Goal: Check status: Check status

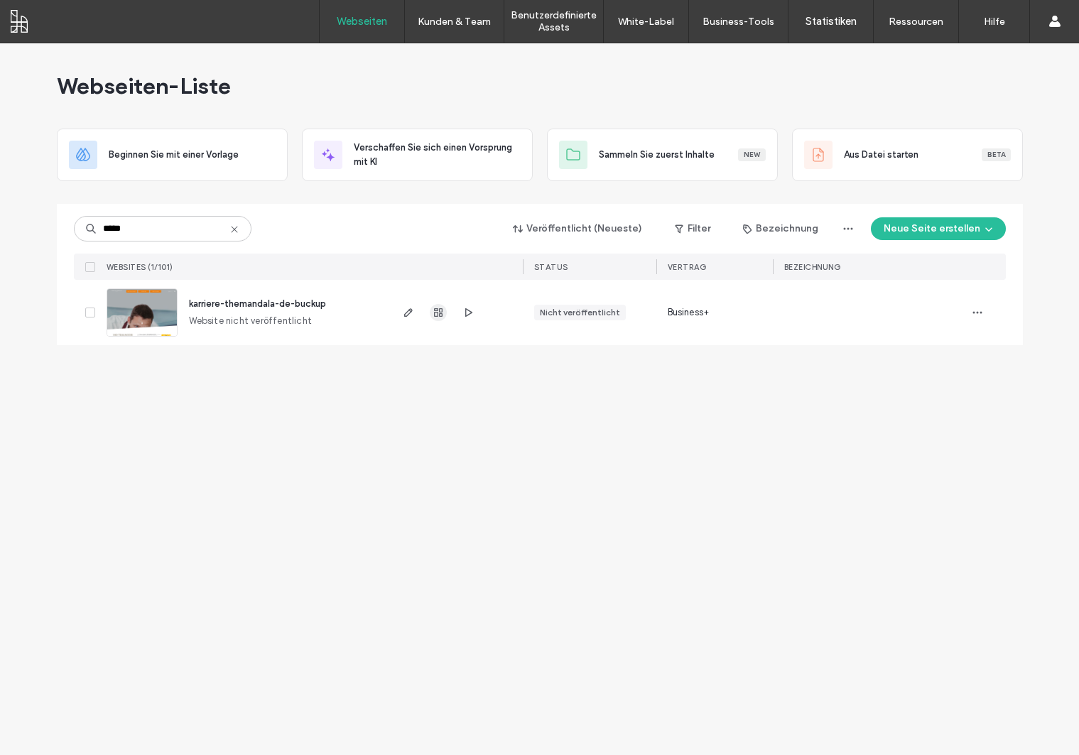
type input "*****"
click at [442, 315] on use "button" at bounding box center [438, 312] width 9 height 9
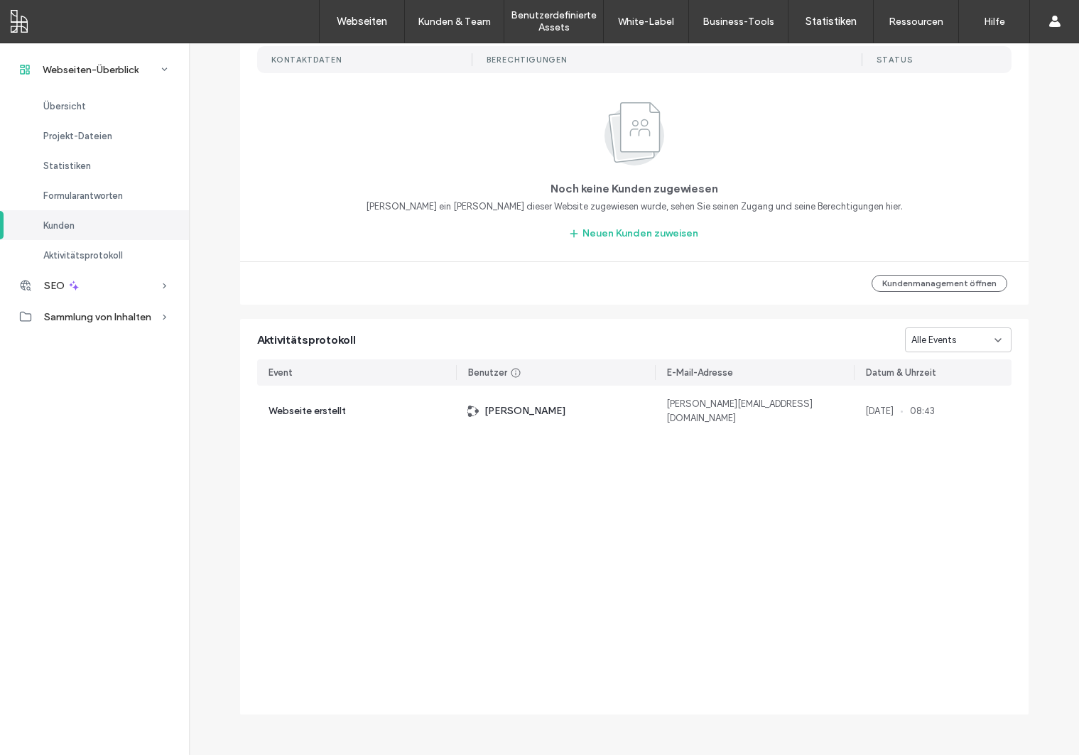
scroll to position [1210, 0]
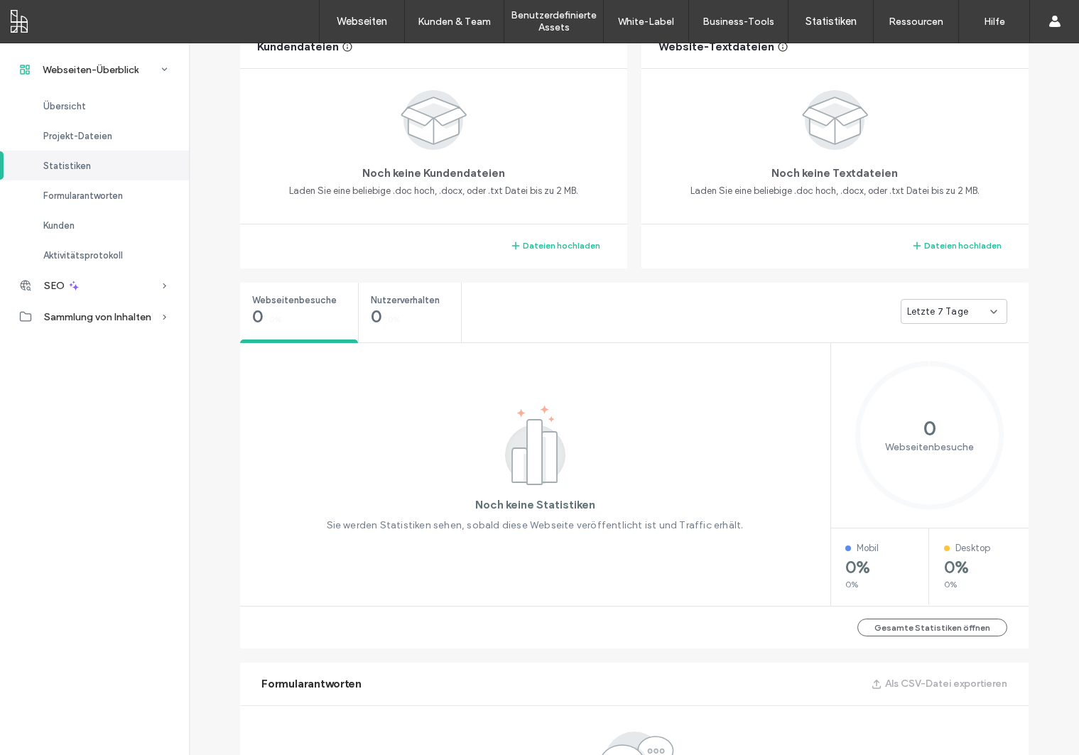
scroll to position [300, 0]
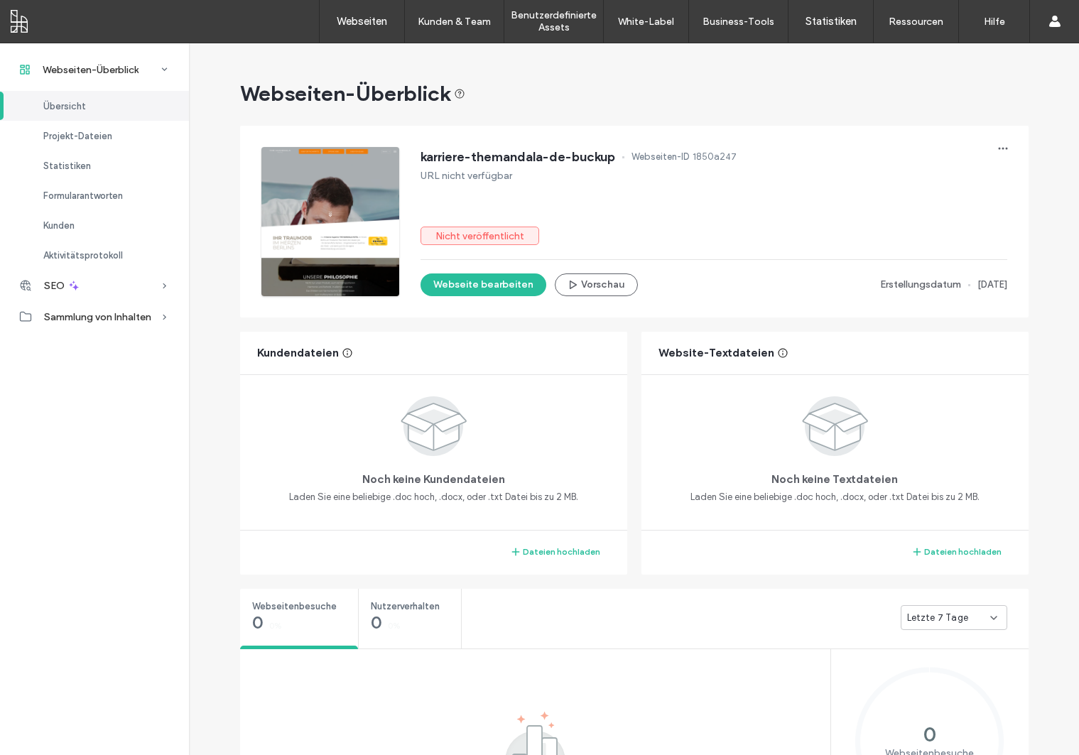
click at [340, 227] on div at bounding box center [330, 221] width 138 height 149
click at [609, 284] on button "Vorschau" at bounding box center [596, 285] width 83 height 23
